Goal: Browse casually

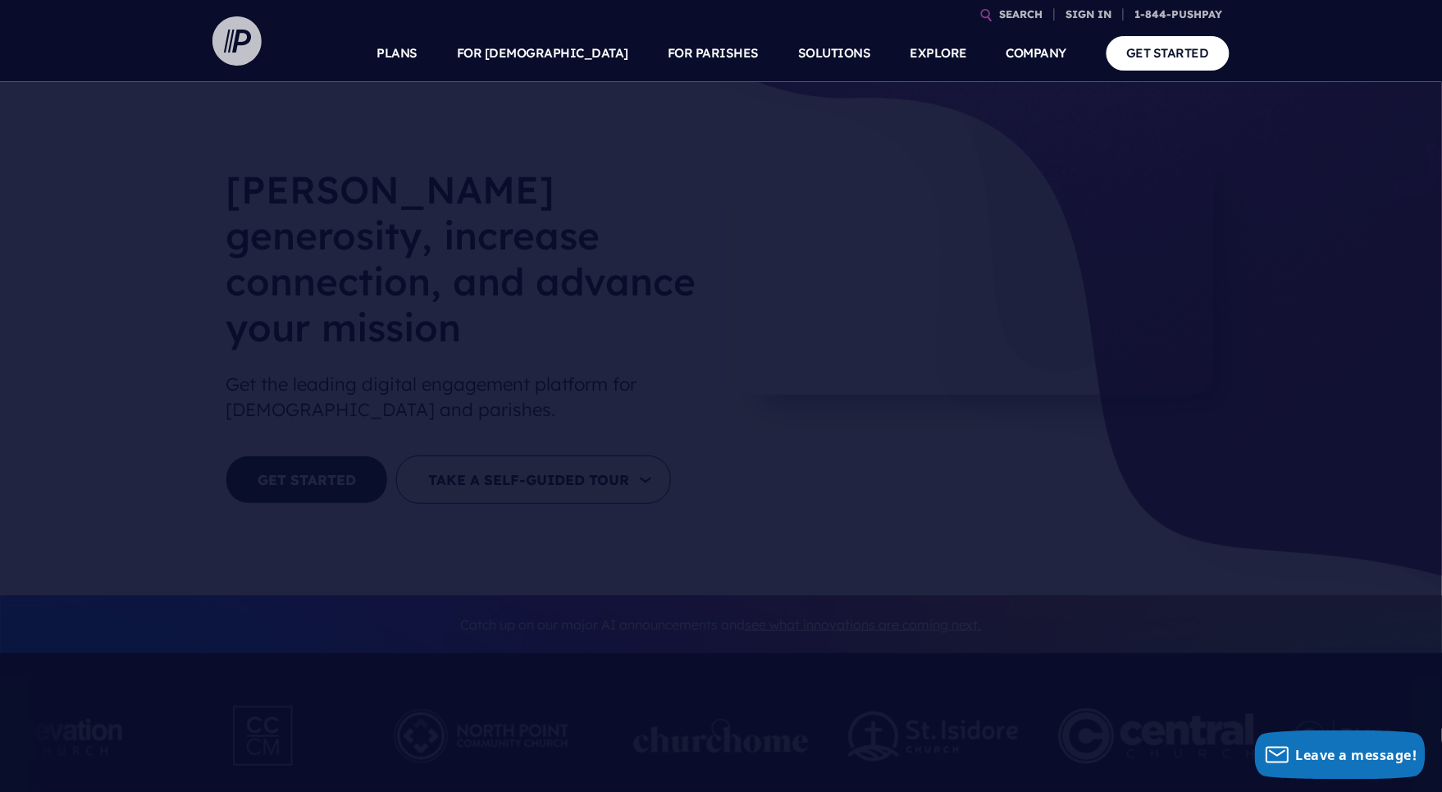
click at [219, 37] on img at bounding box center [236, 40] width 49 height 49
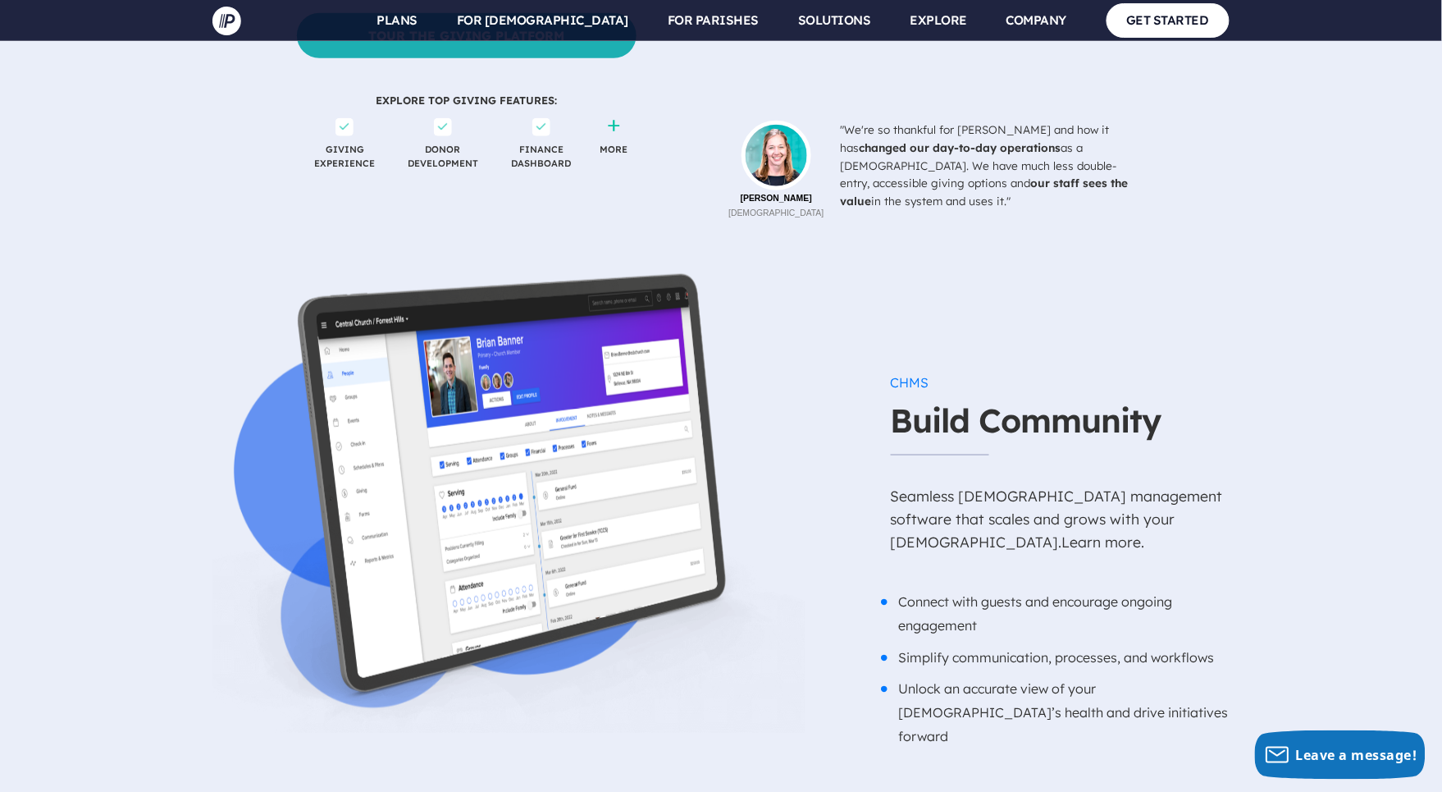
scroll to position [1995, 0]
